Goal: Information Seeking & Learning: Learn about a topic

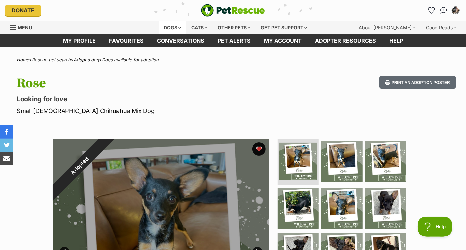
click at [178, 26] on div "Dogs" at bounding box center [172, 27] width 27 height 13
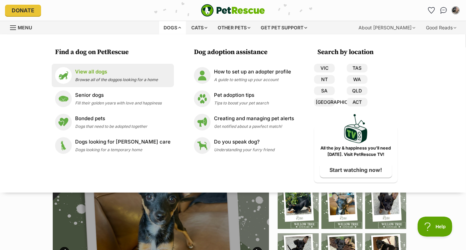
click at [148, 72] on p "View all dogs" at bounding box center [116, 72] width 83 height 8
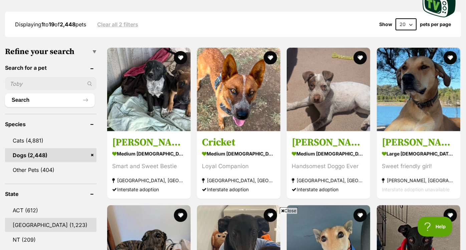
click at [45, 222] on link "NSW (1,223)" at bounding box center [50, 225] width 91 height 14
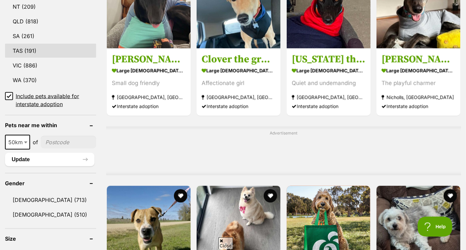
scroll to position [427, 0]
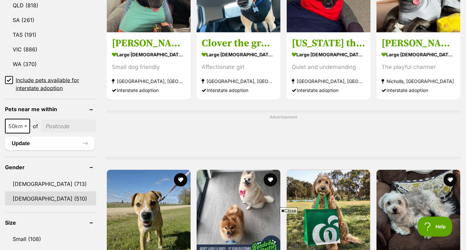
click at [43, 192] on link "Female (510)" at bounding box center [50, 199] width 91 height 14
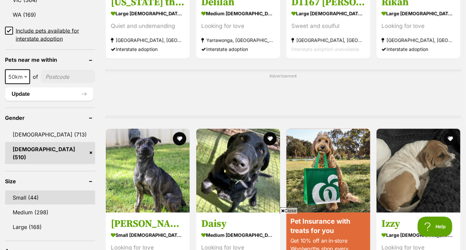
scroll to position [470, 0]
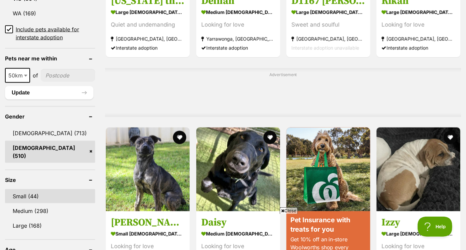
click at [34, 189] on link "Small (44)" at bounding box center [50, 196] width 90 height 14
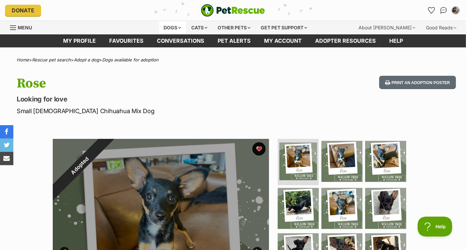
click at [171, 26] on div "Dogs" at bounding box center [172, 27] width 27 height 13
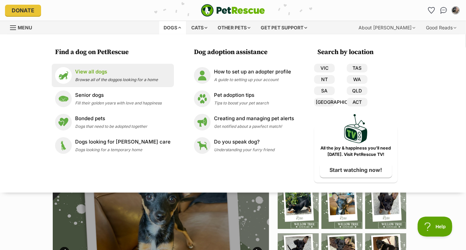
click at [108, 70] on p "View all dogs" at bounding box center [116, 72] width 83 height 8
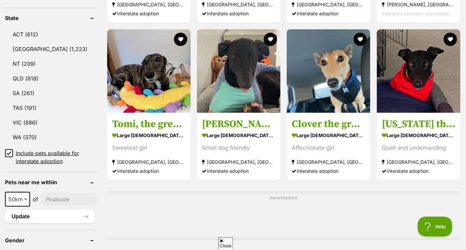
scroll to position [358, 0]
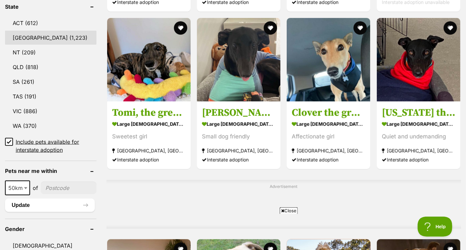
click at [35, 41] on link "NSW (1,223)" at bounding box center [50, 38] width 91 height 14
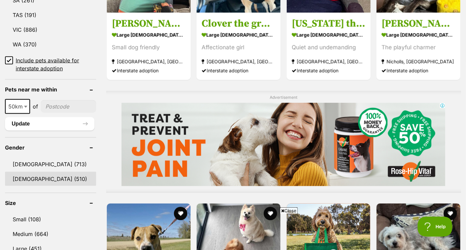
click at [44, 172] on link "[DEMOGRAPHIC_DATA] (510)" at bounding box center [50, 179] width 91 height 14
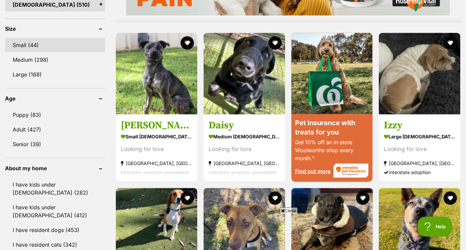
scroll to position [613, 0]
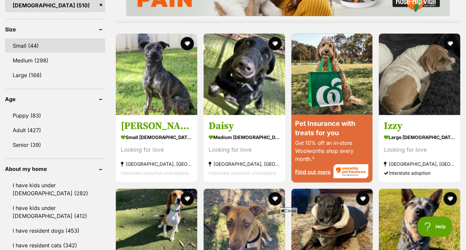
click at [33, 45] on link "Small (44)" at bounding box center [55, 46] width 100 height 14
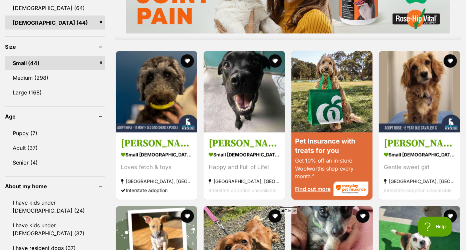
scroll to position [611, 0]
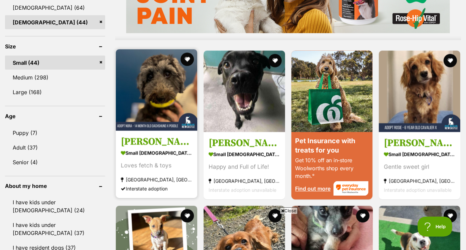
click at [159, 72] on img at bounding box center [156, 89] width 81 height 81
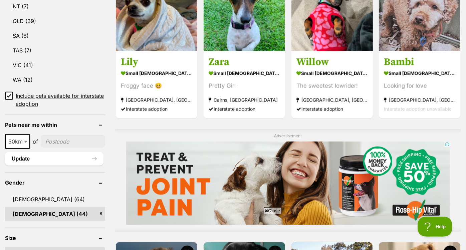
scroll to position [423, 0]
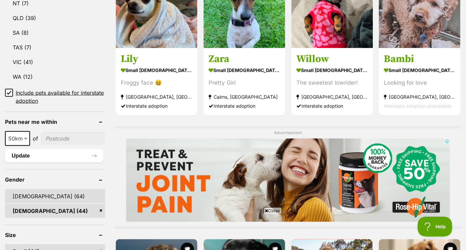
click at [40, 189] on link "Male (64)" at bounding box center [55, 196] width 100 height 14
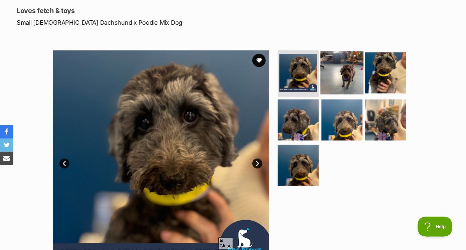
click at [331, 62] on img at bounding box center [341, 72] width 43 height 43
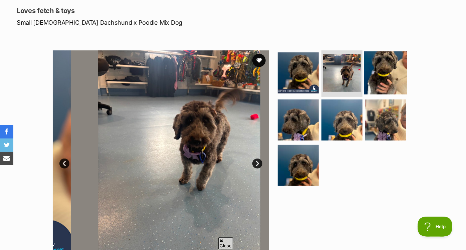
click at [374, 65] on img at bounding box center [385, 72] width 43 height 43
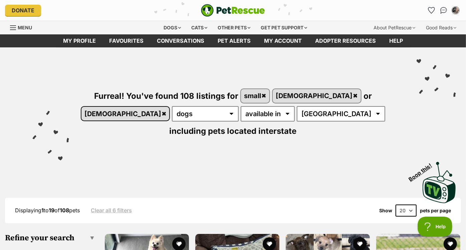
click at [170, 107] on link "[DEMOGRAPHIC_DATA]" at bounding box center [125, 114] width 88 height 14
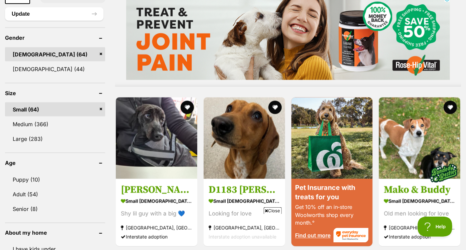
scroll to position [605, 0]
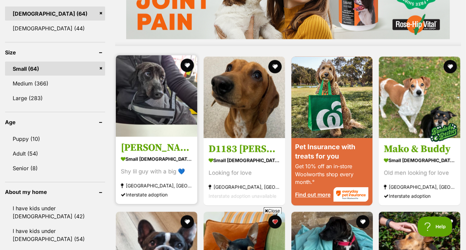
click at [159, 99] on img at bounding box center [156, 95] width 81 height 81
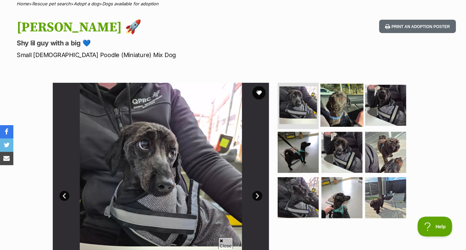
click at [333, 109] on img at bounding box center [341, 104] width 43 height 43
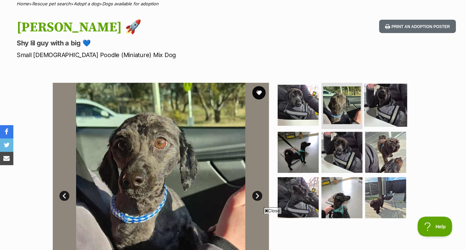
click at [385, 107] on img at bounding box center [385, 104] width 43 height 43
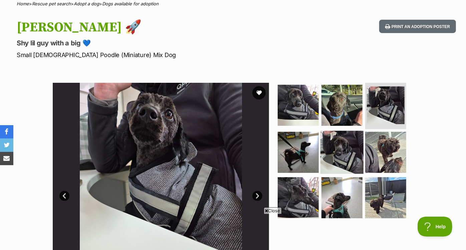
click at [326, 141] on img at bounding box center [341, 152] width 43 height 43
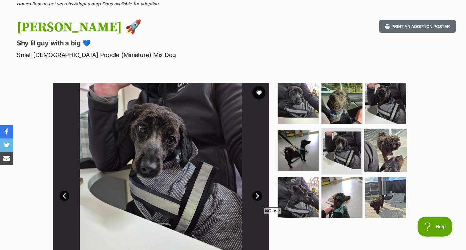
click at [374, 154] on img at bounding box center [385, 150] width 43 height 43
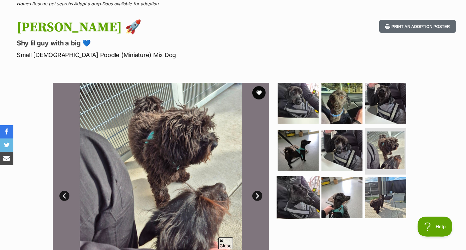
click at [305, 190] on img at bounding box center [298, 197] width 43 height 43
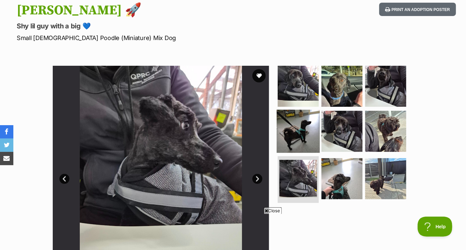
scroll to position [74, 0]
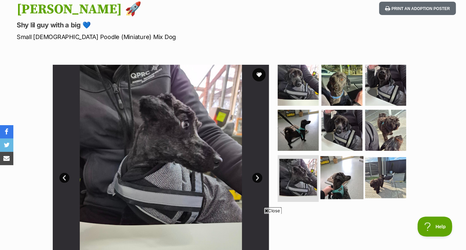
click at [342, 161] on img at bounding box center [341, 177] width 43 height 43
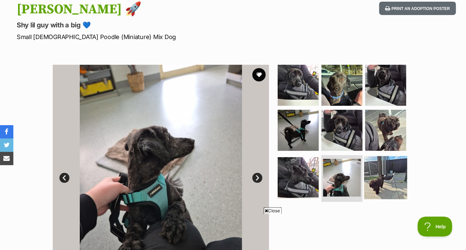
click at [384, 171] on img at bounding box center [385, 177] width 43 height 43
